Goal: Complete application form

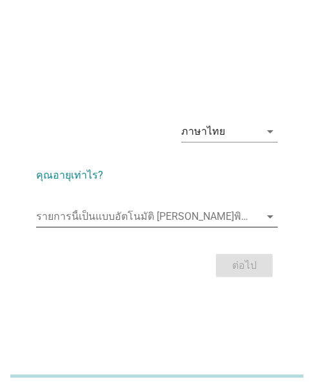
click at [157, 216] on input "รายการนี้เป็นแบบอัตโนมัติ คุณสามารถพิมพ์ลงในรายการนี้" at bounding box center [148, 216] width 224 height 21
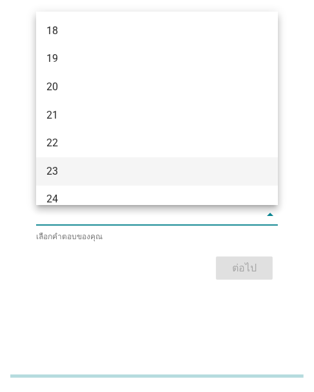
click at [56, 166] on div "23" at bounding box center [147, 171] width 202 height 15
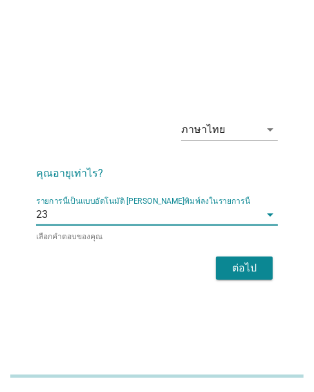
click at [236, 265] on div "ต่อไป" at bounding box center [244, 267] width 36 height 15
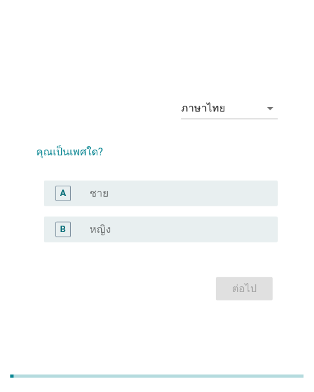
click at [130, 236] on div "radio_button_unchecked หญิง" at bounding box center [179, 229] width 178 height 15
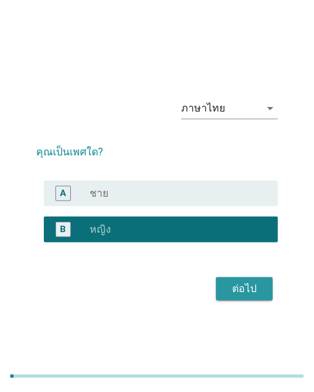
drag, startPoint x: 224, startPoint y: 290, endPoint x: 57, endPoint y: 293, distance: 167.6
click at [206, 293] on div "ต่อไป" at bounding box center [157, 288] width 242 height 31
click at [251, 291] on div "ต่อไป" at bounding box center [244, 288] width 36 height 15
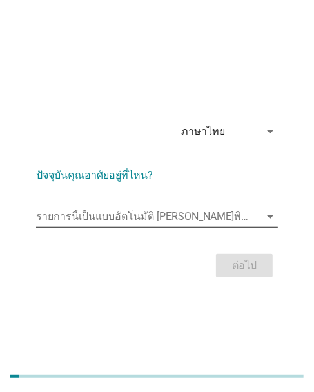
click at [120, 220] on input "รายการนี้เป็นแบบอัตโนมัติ คุณสามารถพิมพ์ลงในรายการนี้" at bounding box center [148, 216] width 224 height 21
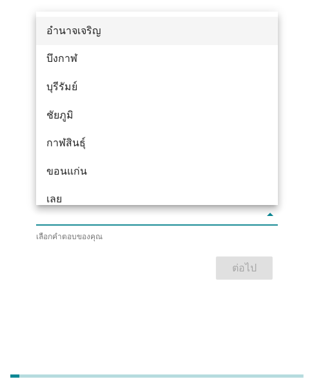
click at [71, 28] on div "อำนาจเจริญ" at bounding box center [147, 30] width 202 height 15
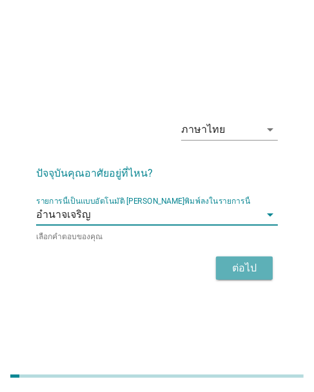
drag, startPoint x: 235, startPoint y: 267, endPoint x: 53, endPoint y: 294, distance: 183.2
click at [218, 270] on button "ต่อไป" at bounding box center [244, 267] width 57 height 23
